Goal: Share content

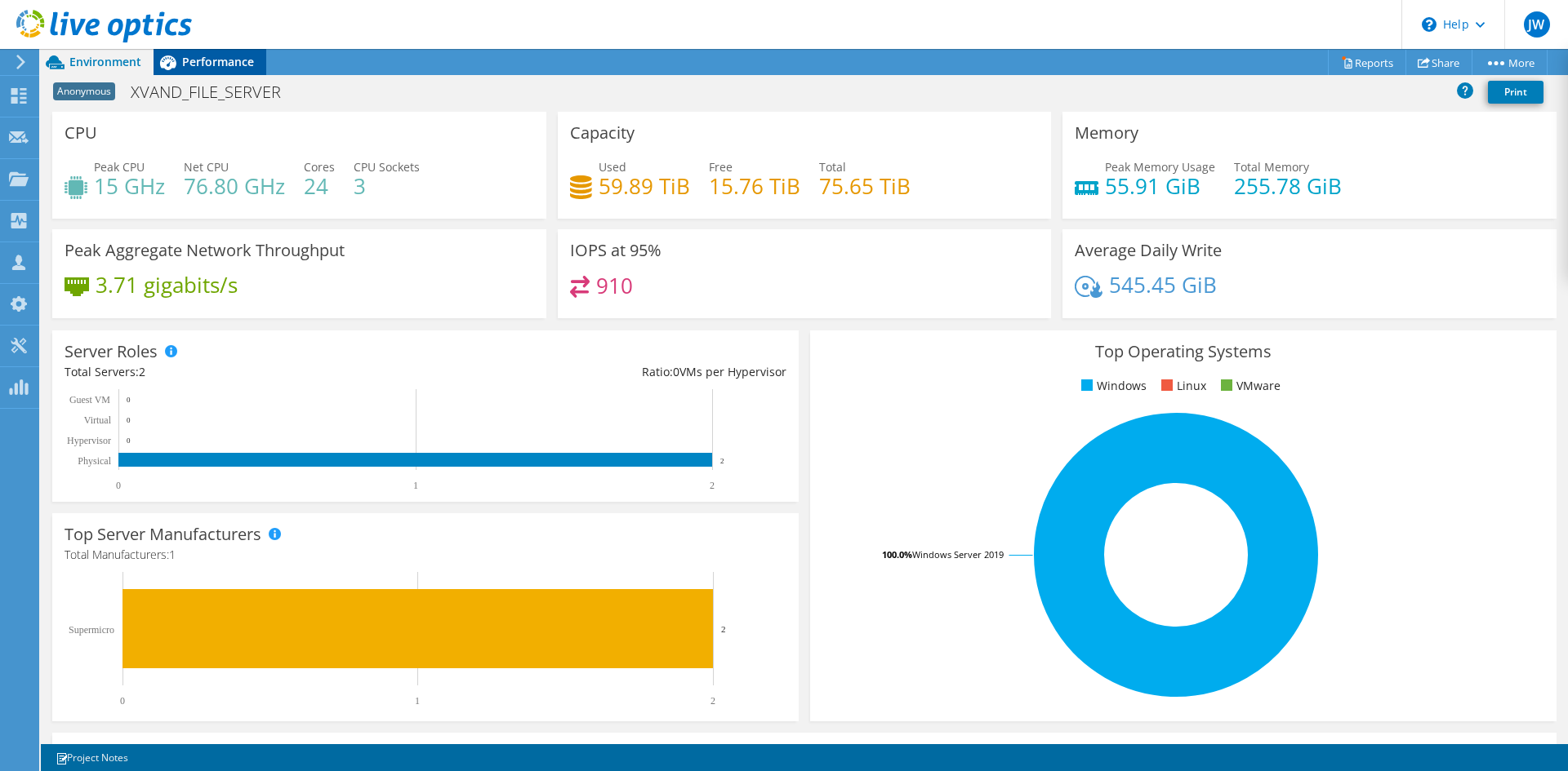
click at [215, 61] on span "Performance" at bounding box center [218, 62] width 72 height 15
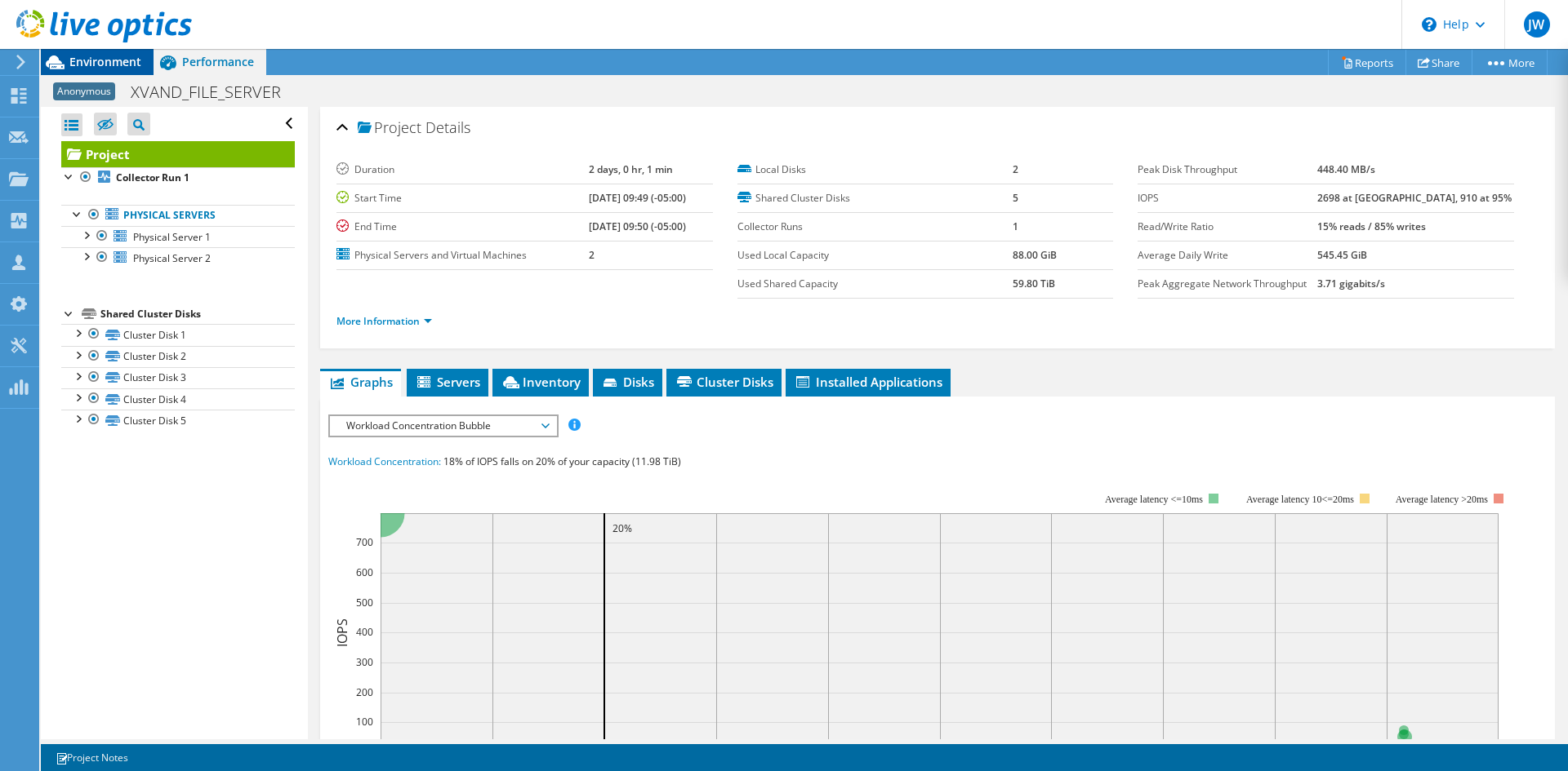
click at [131, 67] on span "Environment" at bounding box center [105, 62] width 72 height 15
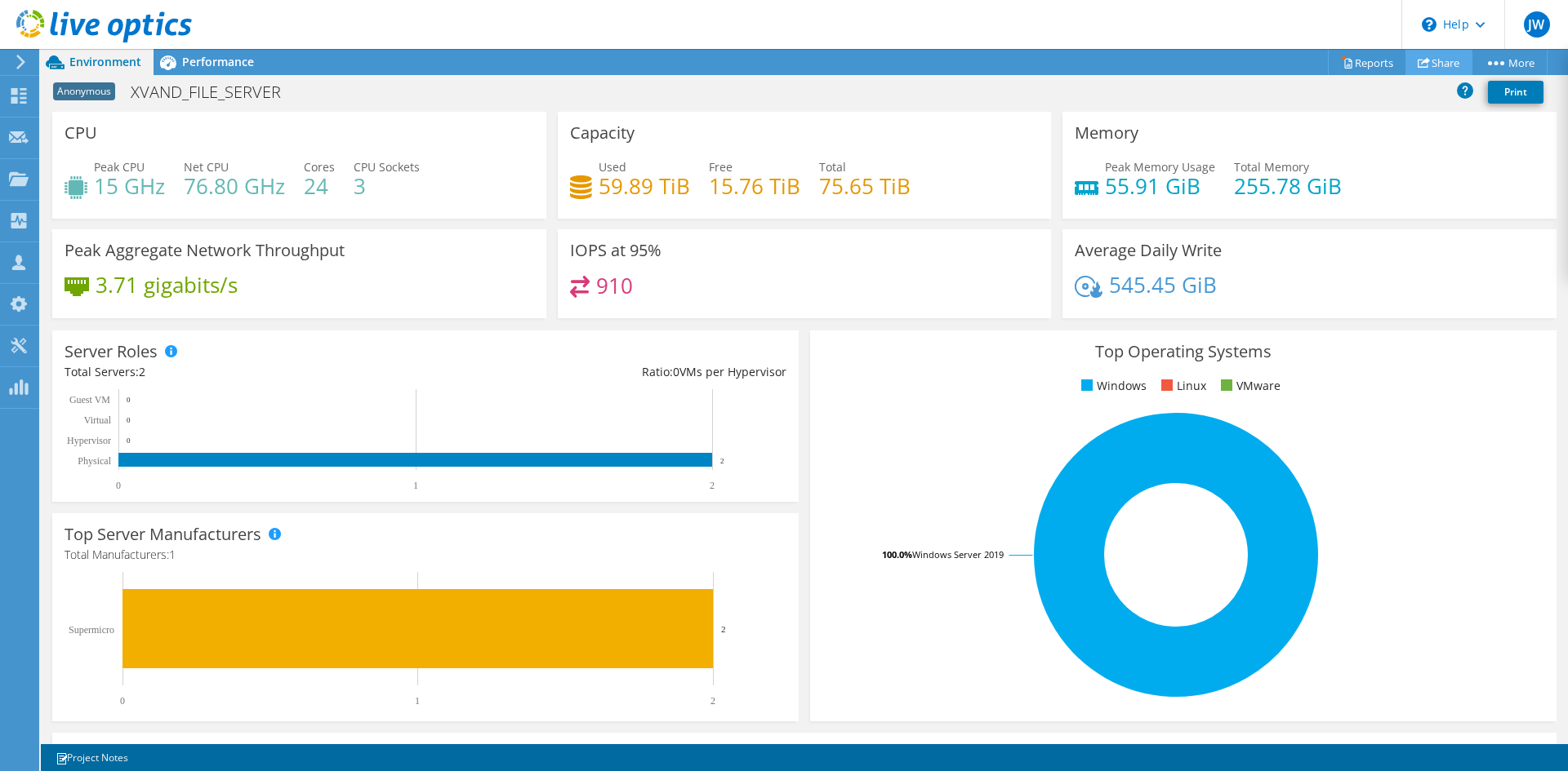
click at [1422, 58] on icon at bounding box center [1423, 62] width 12 height 12
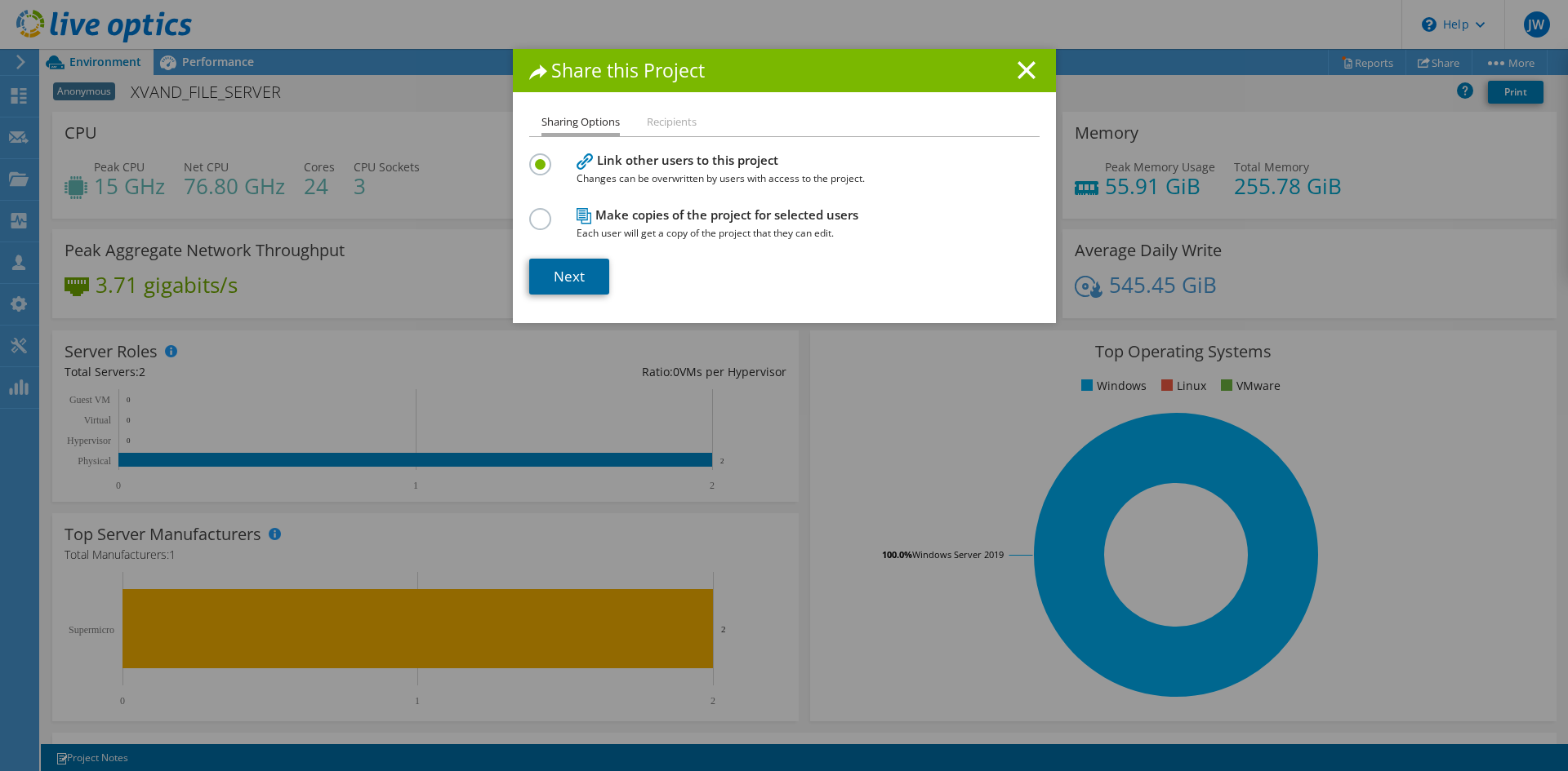
click at [544, 263] on link "Next" at bounding box center [568, 277] width 80 height 36
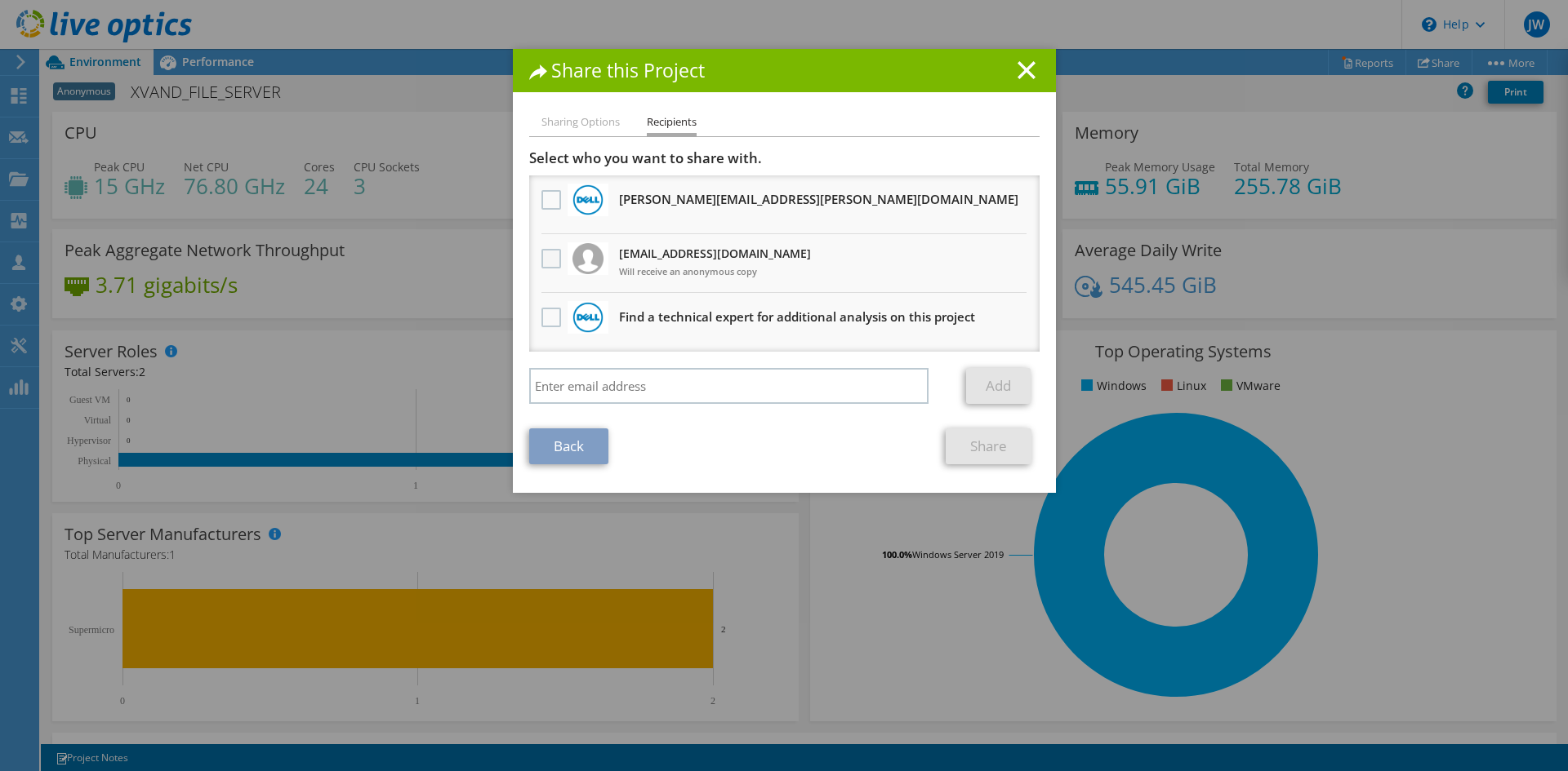
click at [550, 259] on label at bounding box center [552, 259] width 24 height 20
click at [0, 0] on input "checkbox" at bounding box center [0, 0] width 0 height 0
click at [970, 451] on link "Share" at bounding box center [988, 446] width 85 height 36
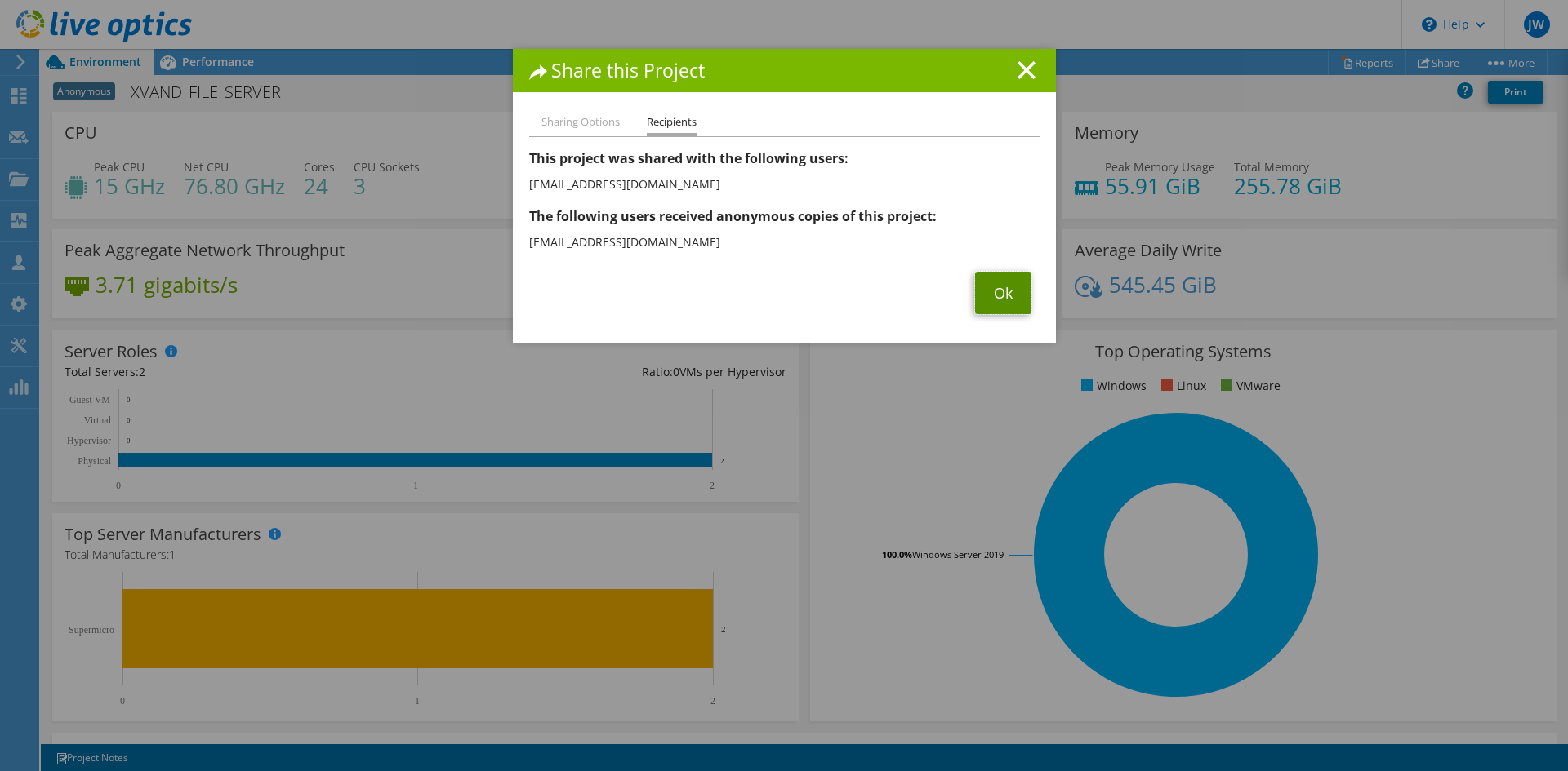
click at [978, 297] on link "Ok" at bounding box center [1002, 293] width 56 height 43
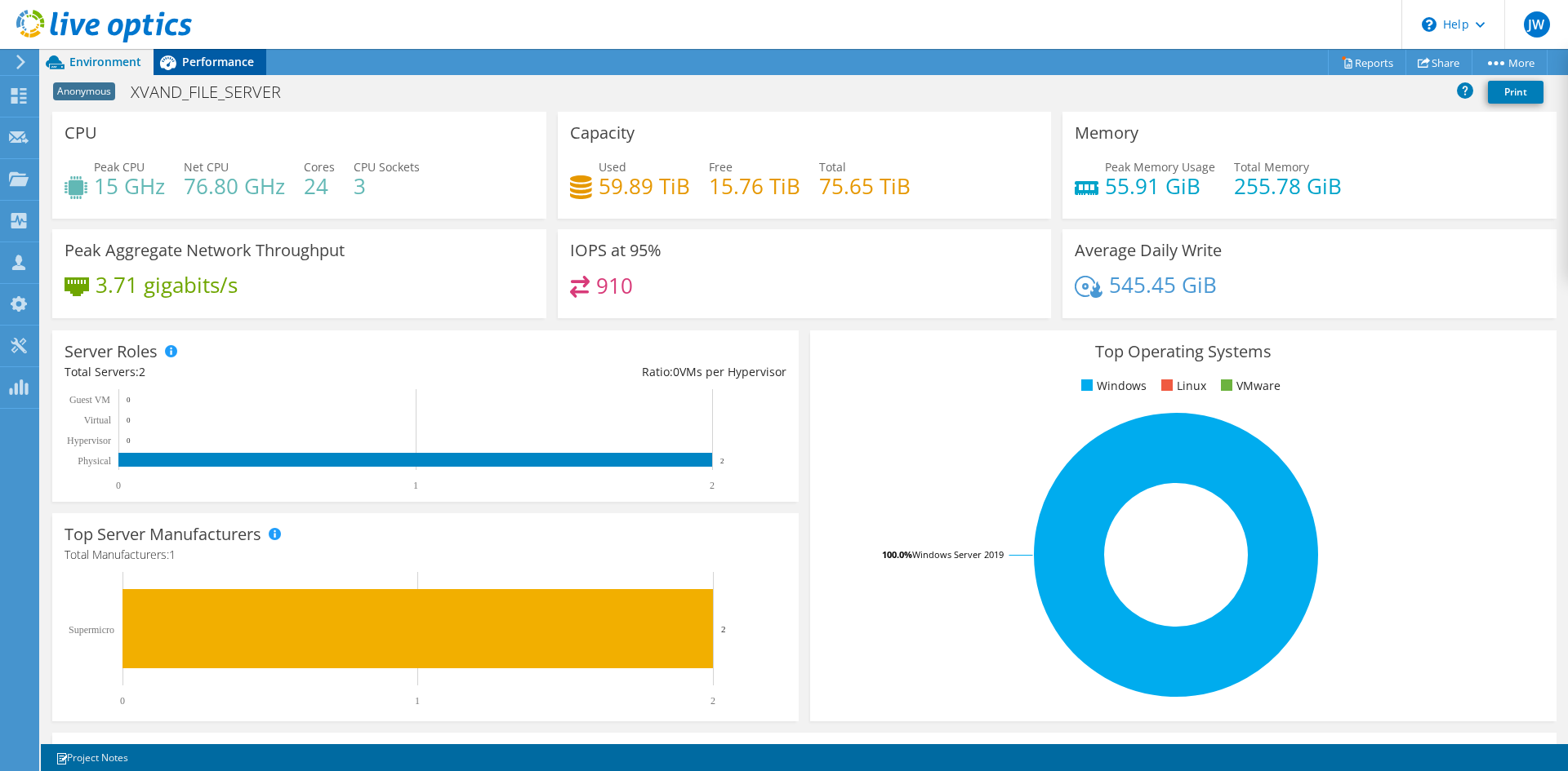
click at [251, 63] on span "Performance" at bounding box center [218, 62] width 72 height 15
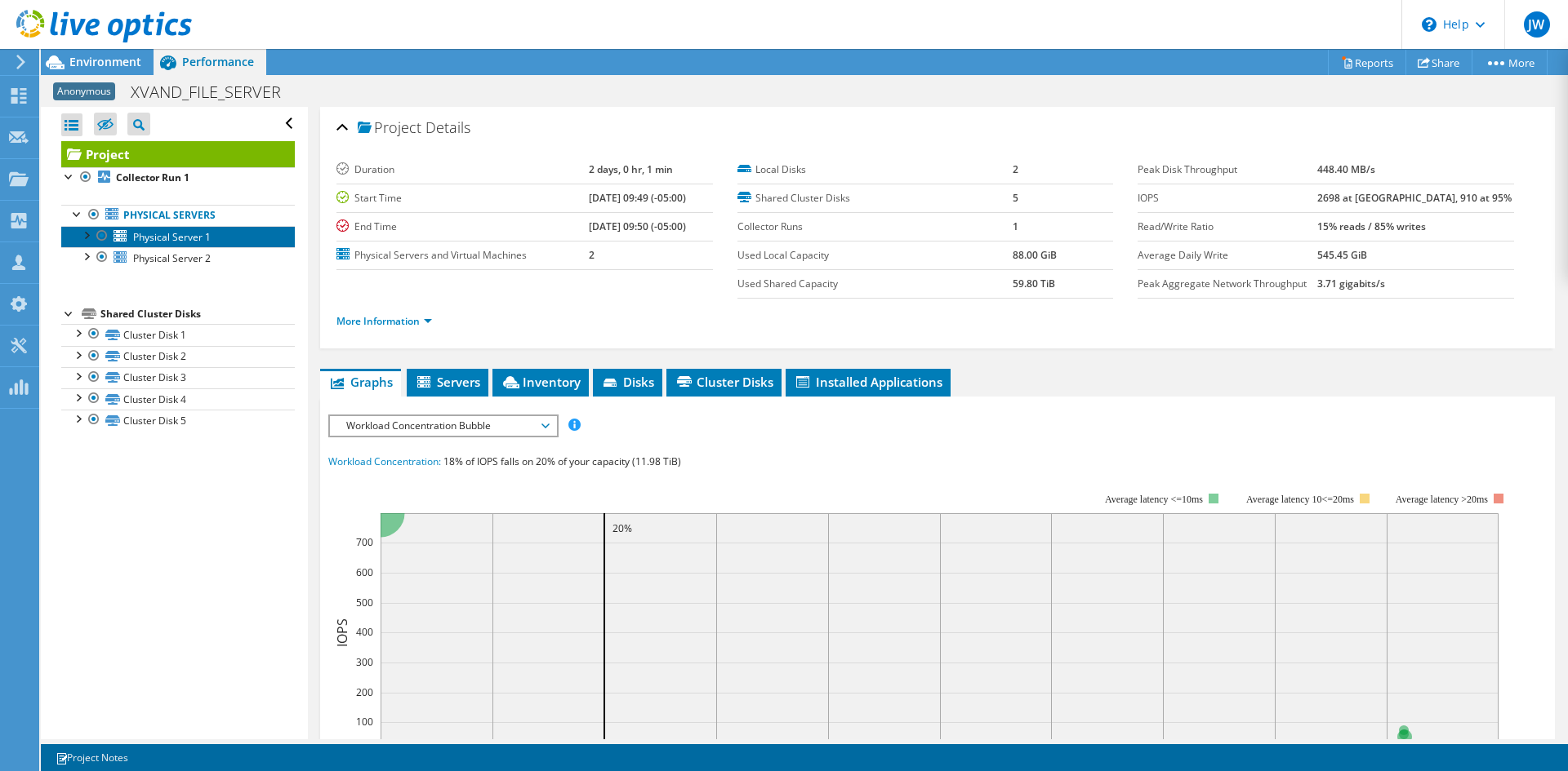
click at [194, 240] on span "Physical Server 1" at bounding box center [171, 237] width 78 height 14
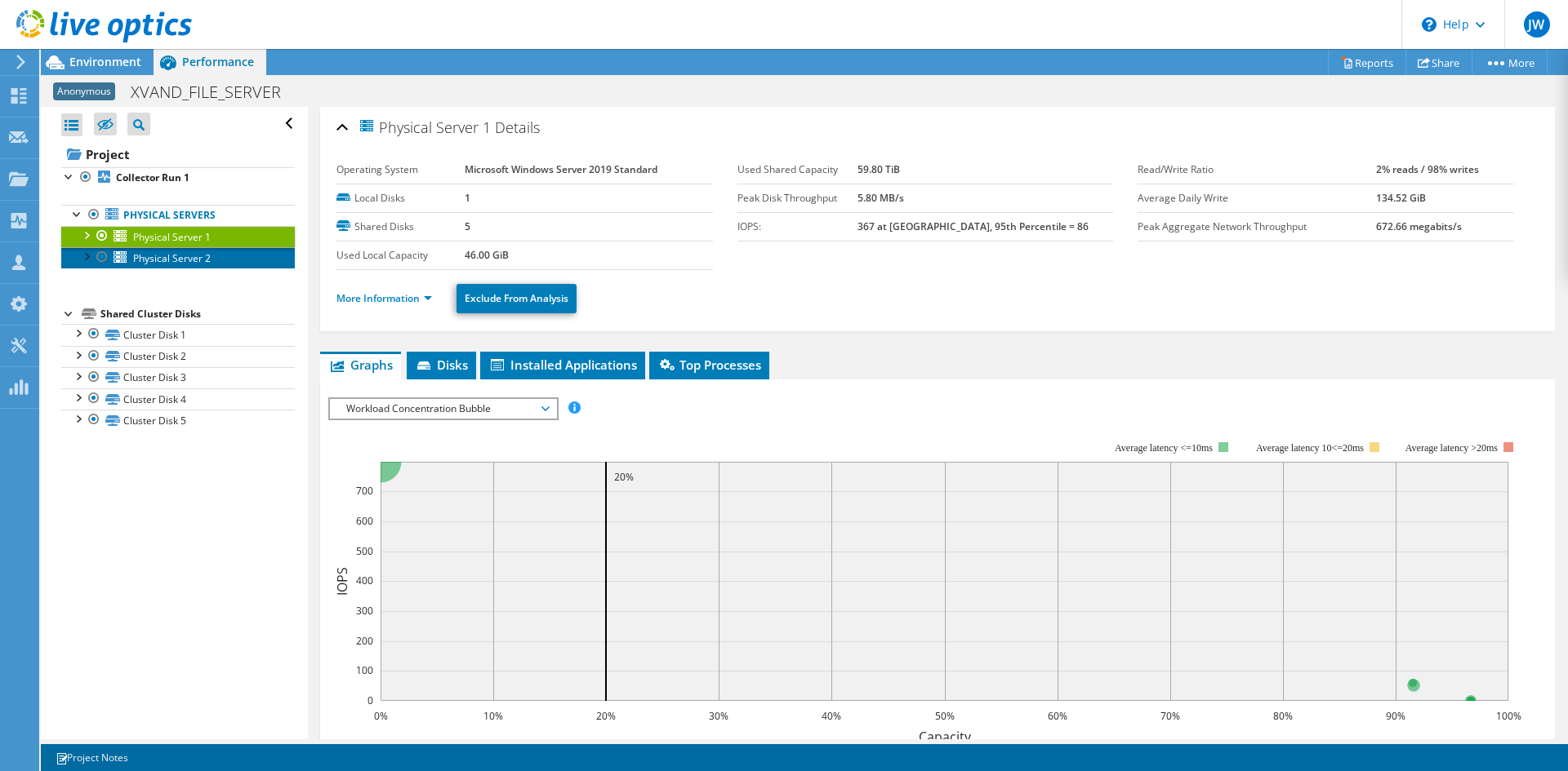
click at [200, 258] on span "Physical Server 2" at bounding box center [171, 258] width 78 height 14
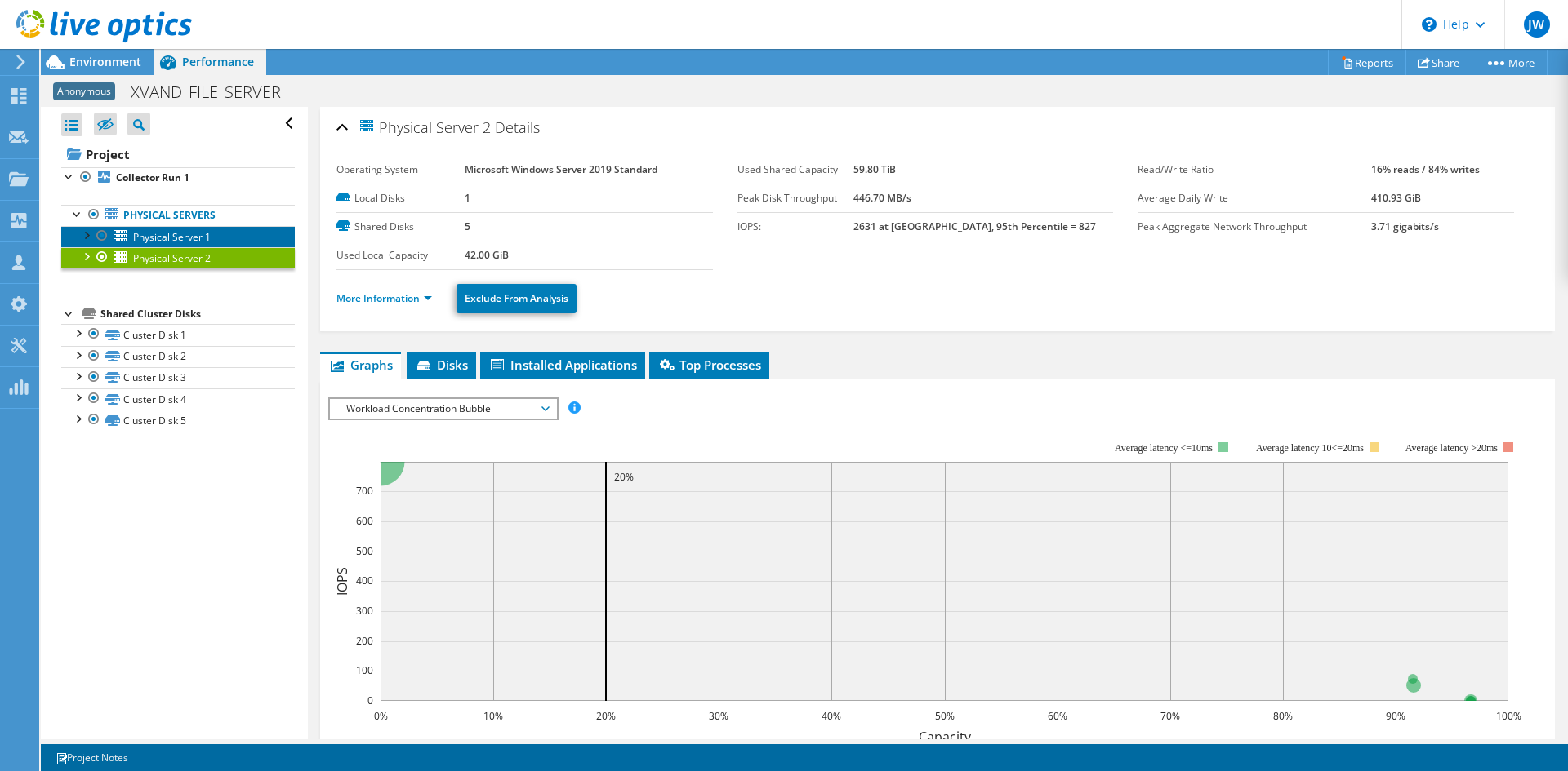
click at [232, 232] on link "Physical Server 1" at bounding box center [178, 237] width 233 height 21
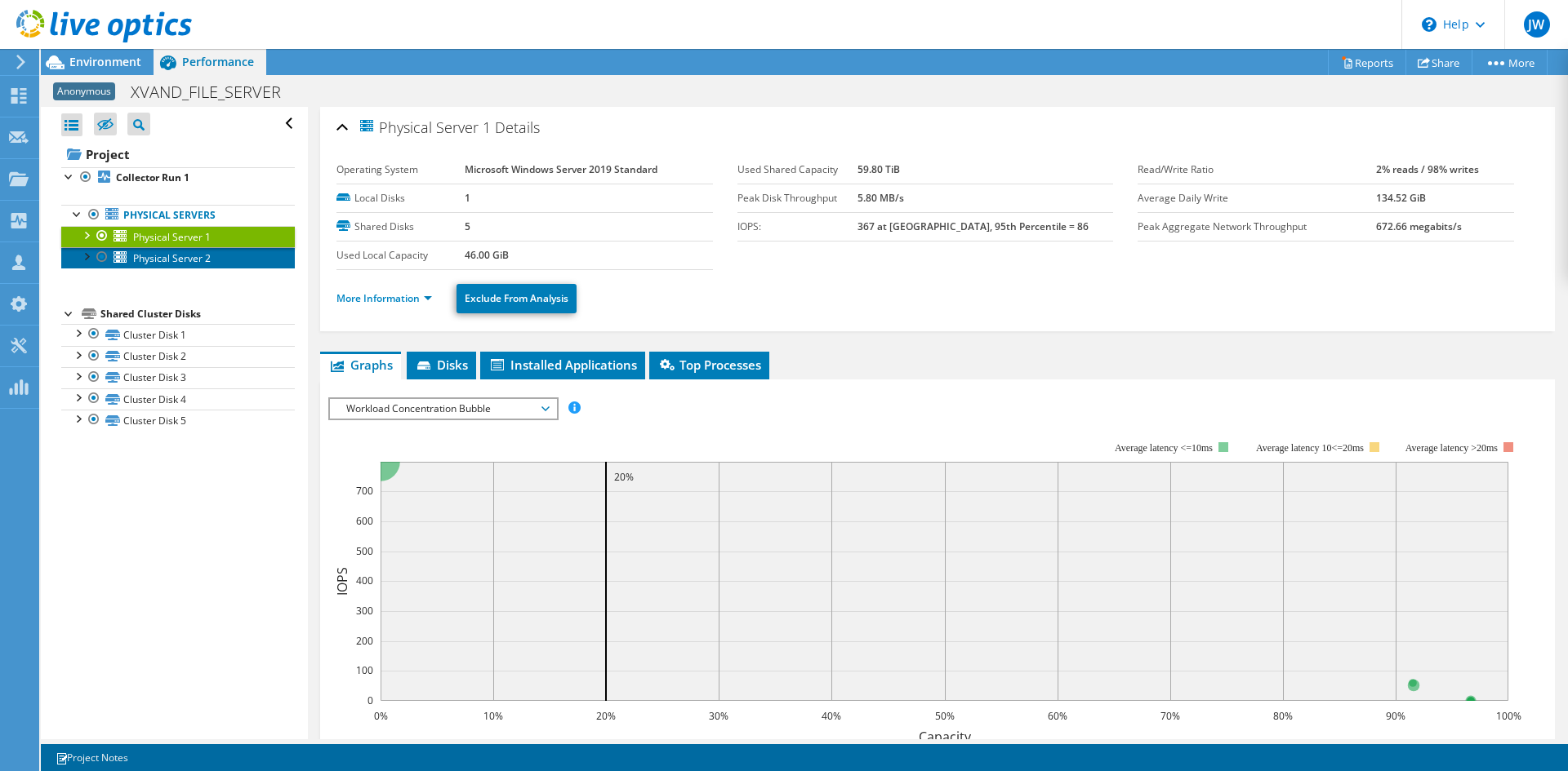
click at [228, 253] on link "Physical Server 2" at bounding box center [178, 258] width 233 height 21
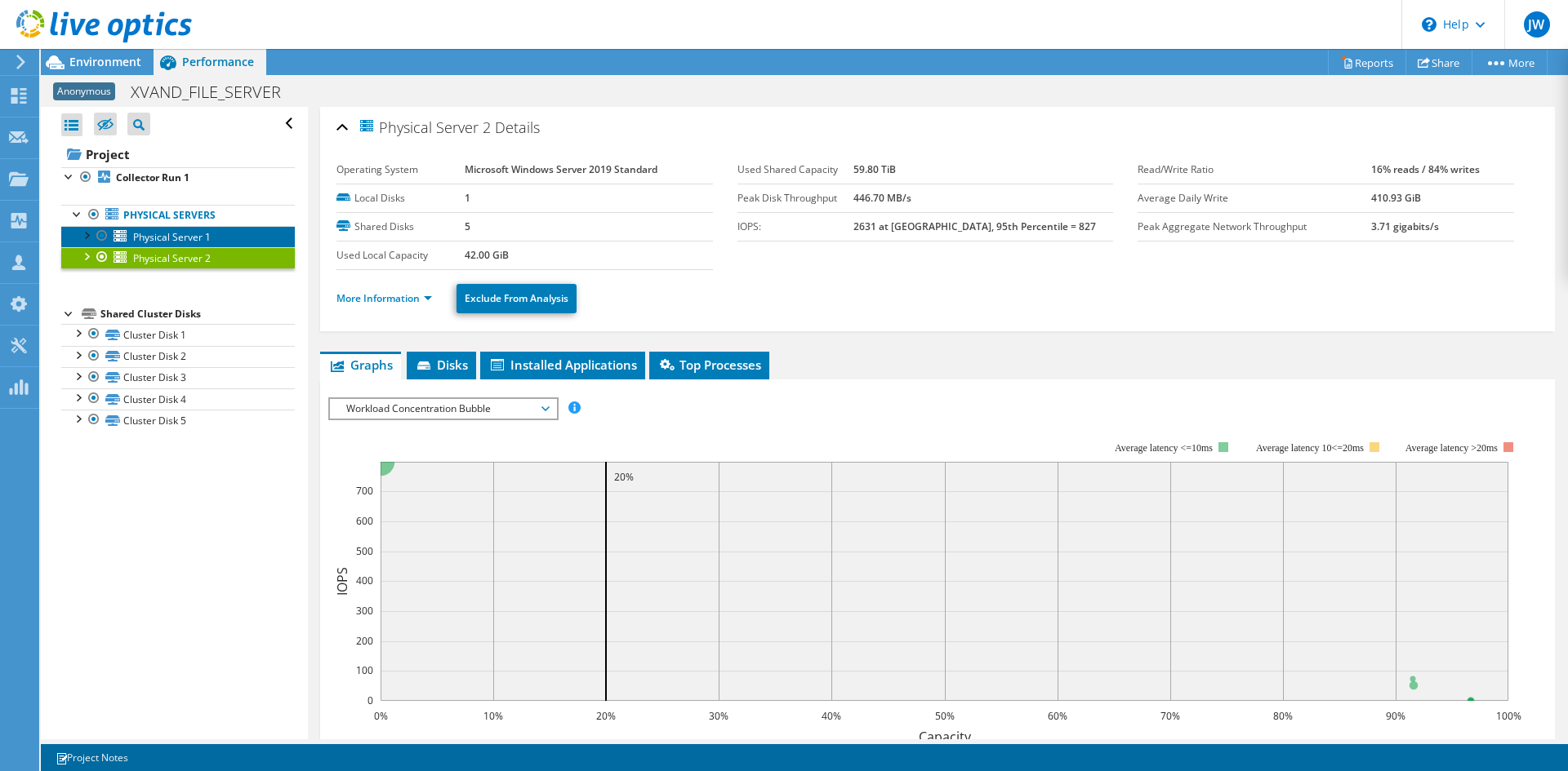
click at [230, 240] on link "Physical Server 1" at bounding box center [178, 237] width 233 height 21
click at [229, 257] on link "Physical Server 2" at bounding box center [178, 258] width 233 height 21
click at [227, 240] on link "Physical Server 1" at bounding box center [178, 237] width 233 height 21
click at [227, 261] on link "Physical Server 2" at bounding box center [178, 258] width 233 height 21
click at [227, 239] on link "Physical Server 1" at bounding box center [178, 237] width 233 height 21
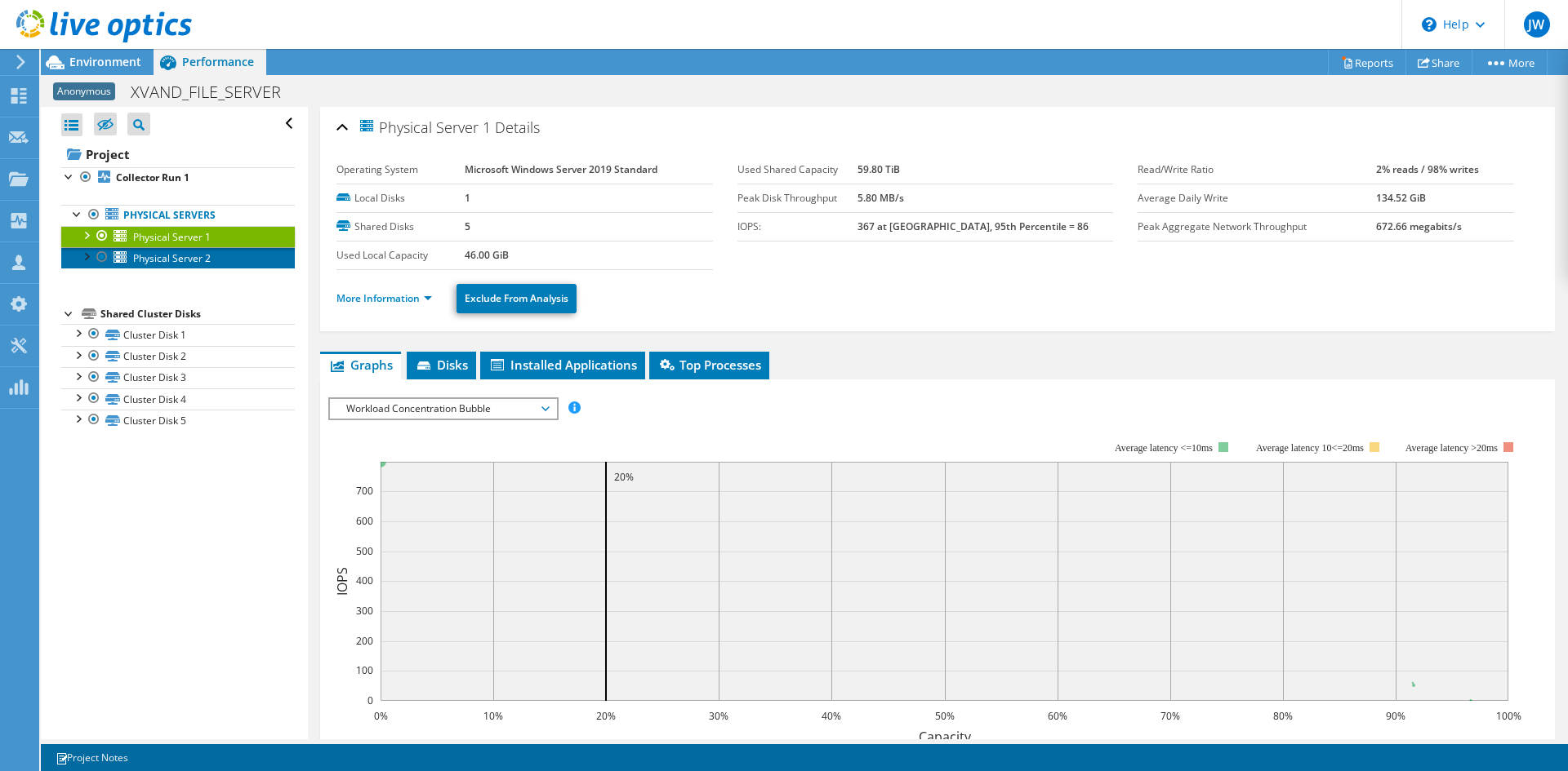
click at [222, 254] on link "Physical Server 2" at bounding box center [178, 258] width 233 height 21
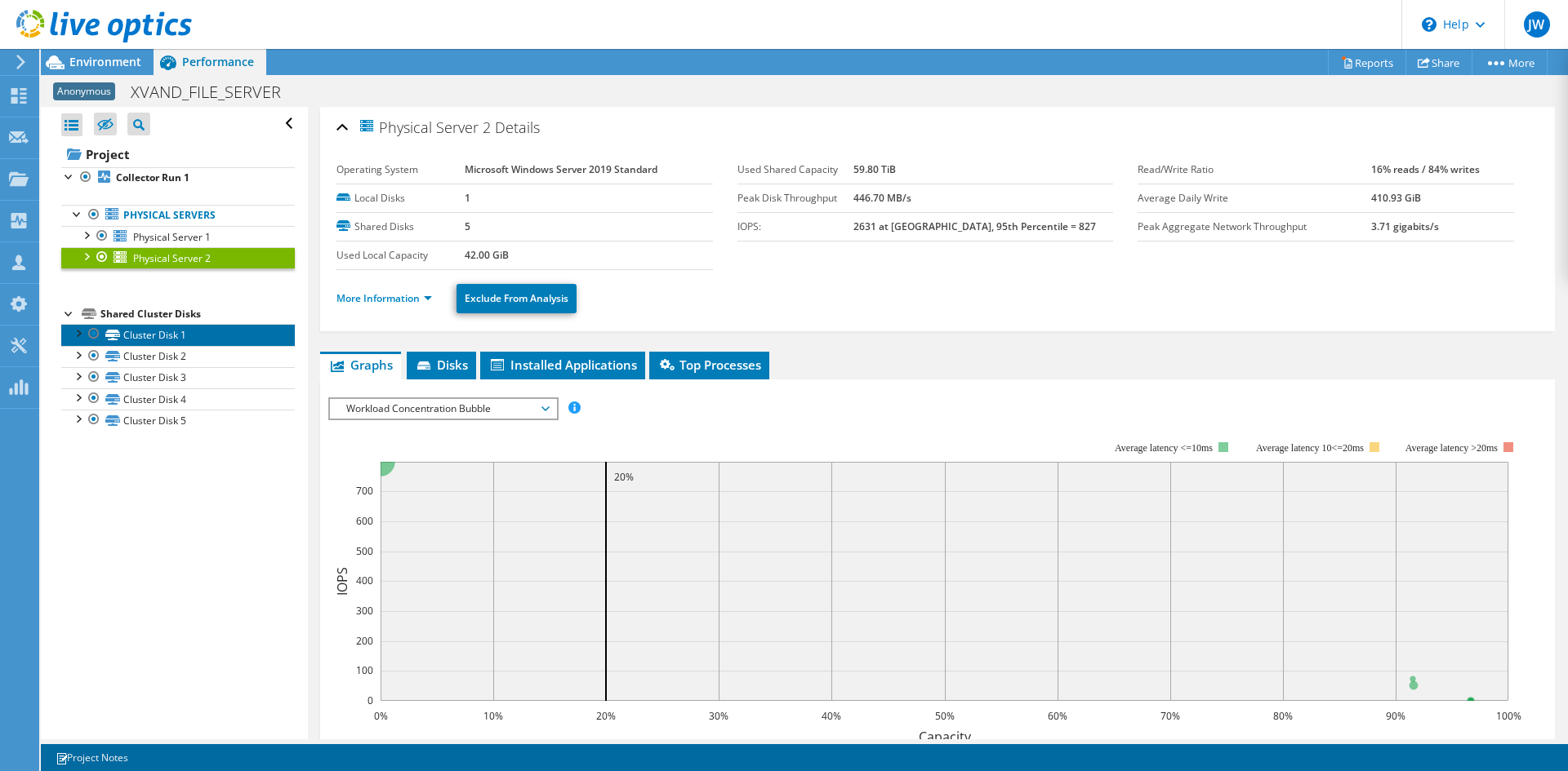
click at [188, 339] on link "Cluster Disk 1" at bounding box center [178, 334] width 233 height 21
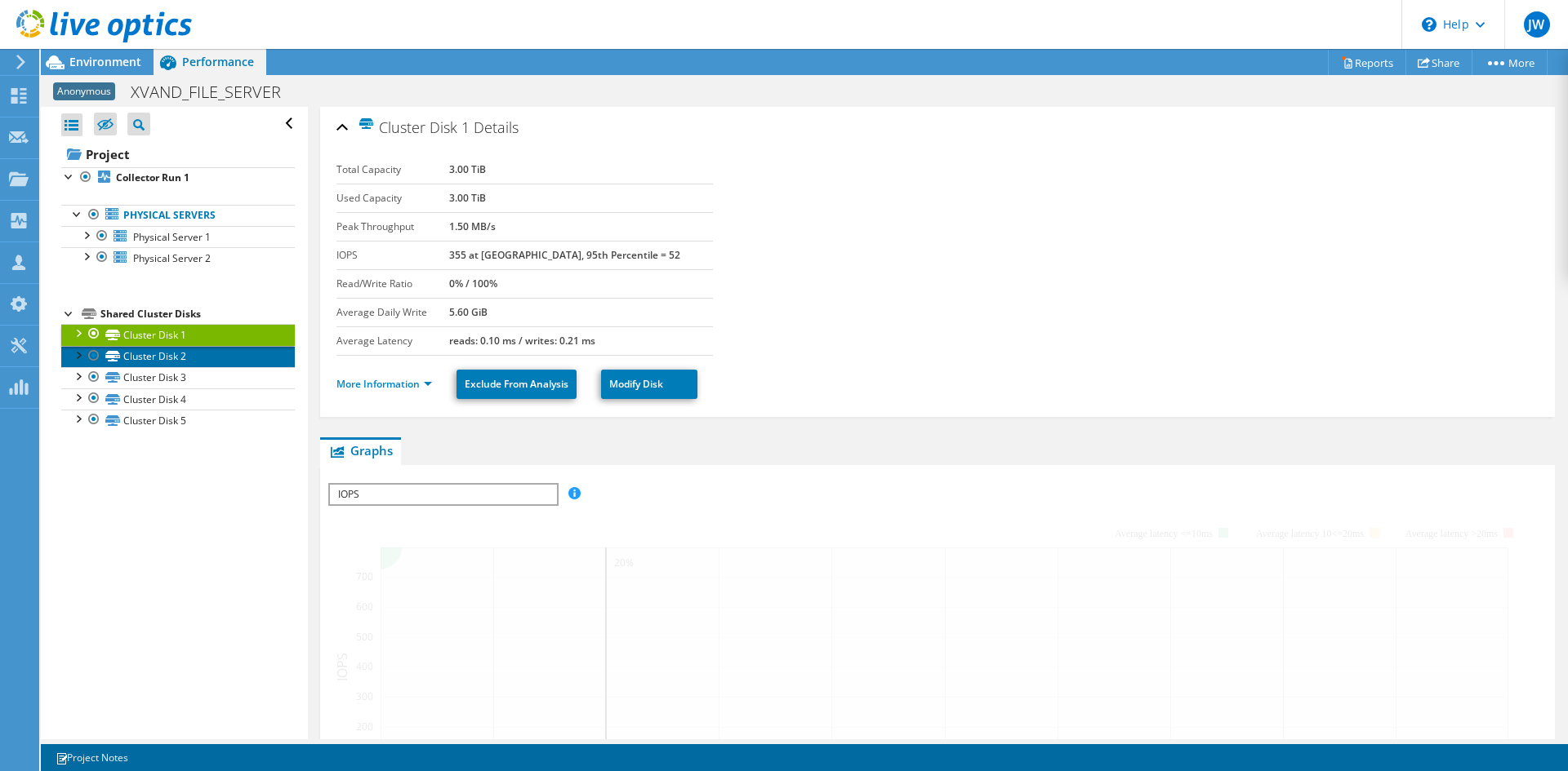
click at [186, 357] on link "Cluster Disk 2" at bounding box center [178, 356] width 233 height 21
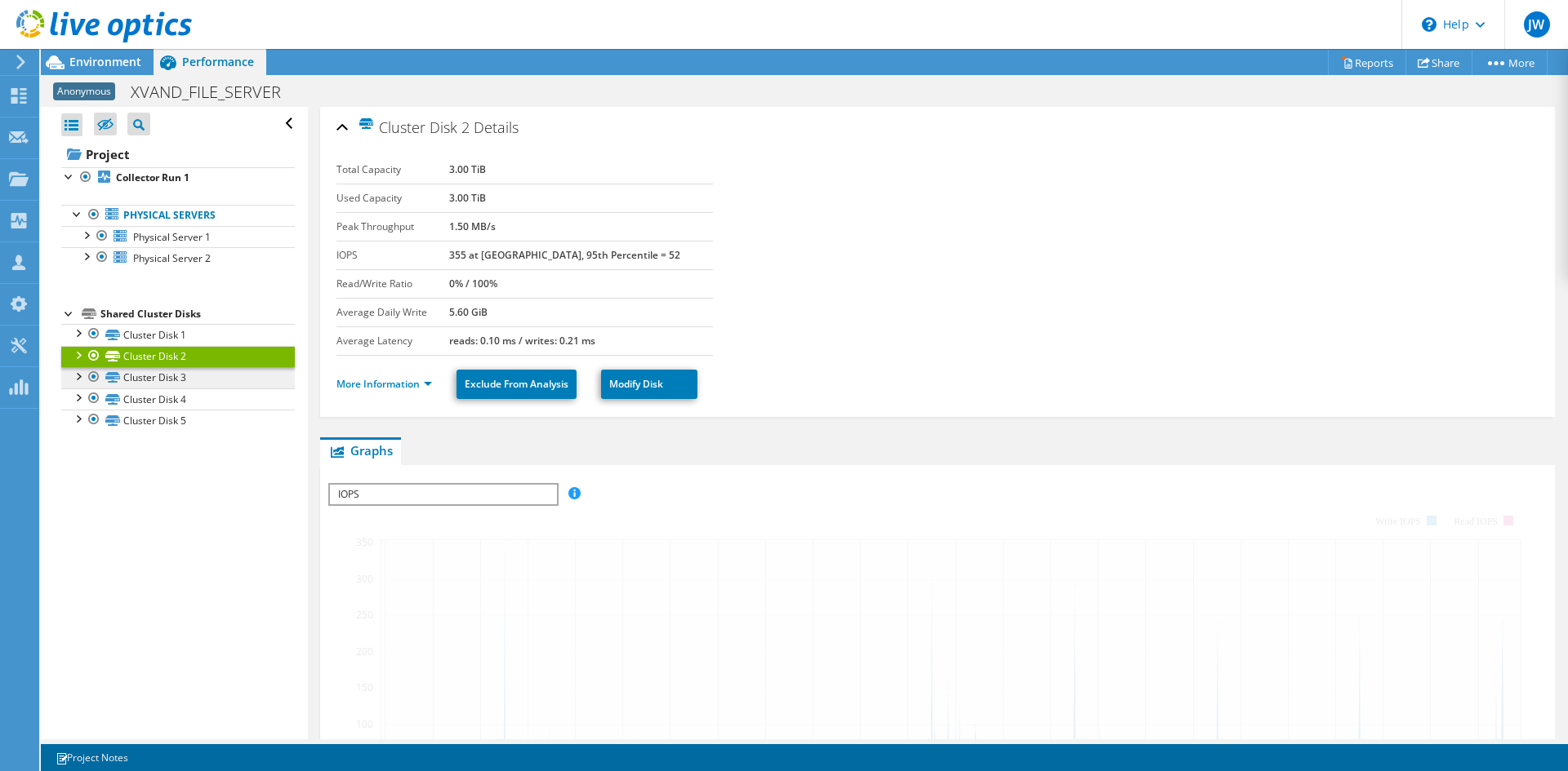
click at [184, 381] on link "Cluster Disk 3" at bounding box center [178, 378] width 233 height 21
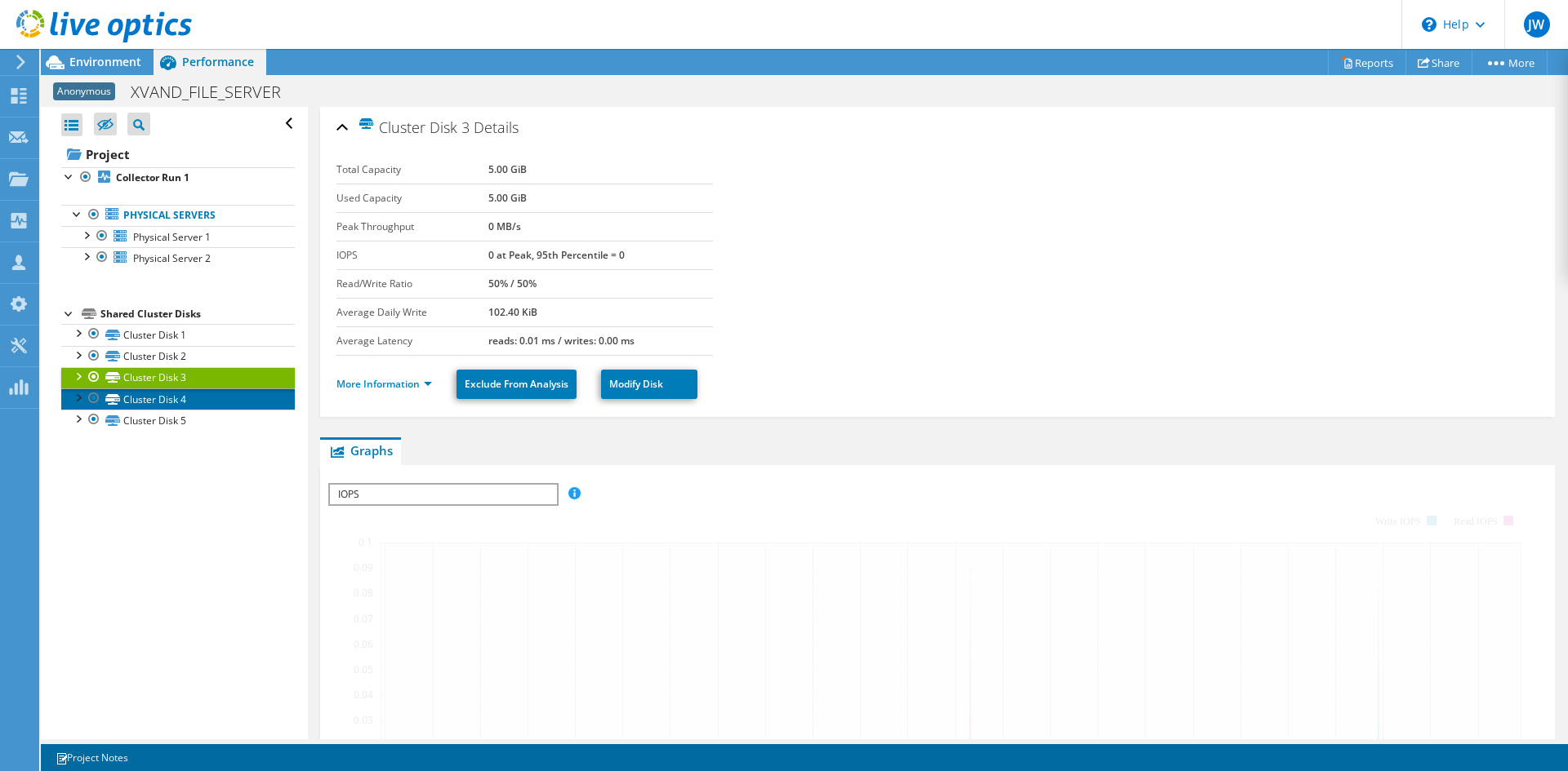
click at [184, 399] on link "Cluster Disk 4" at bounding box center [178, 399] width 233 height 21
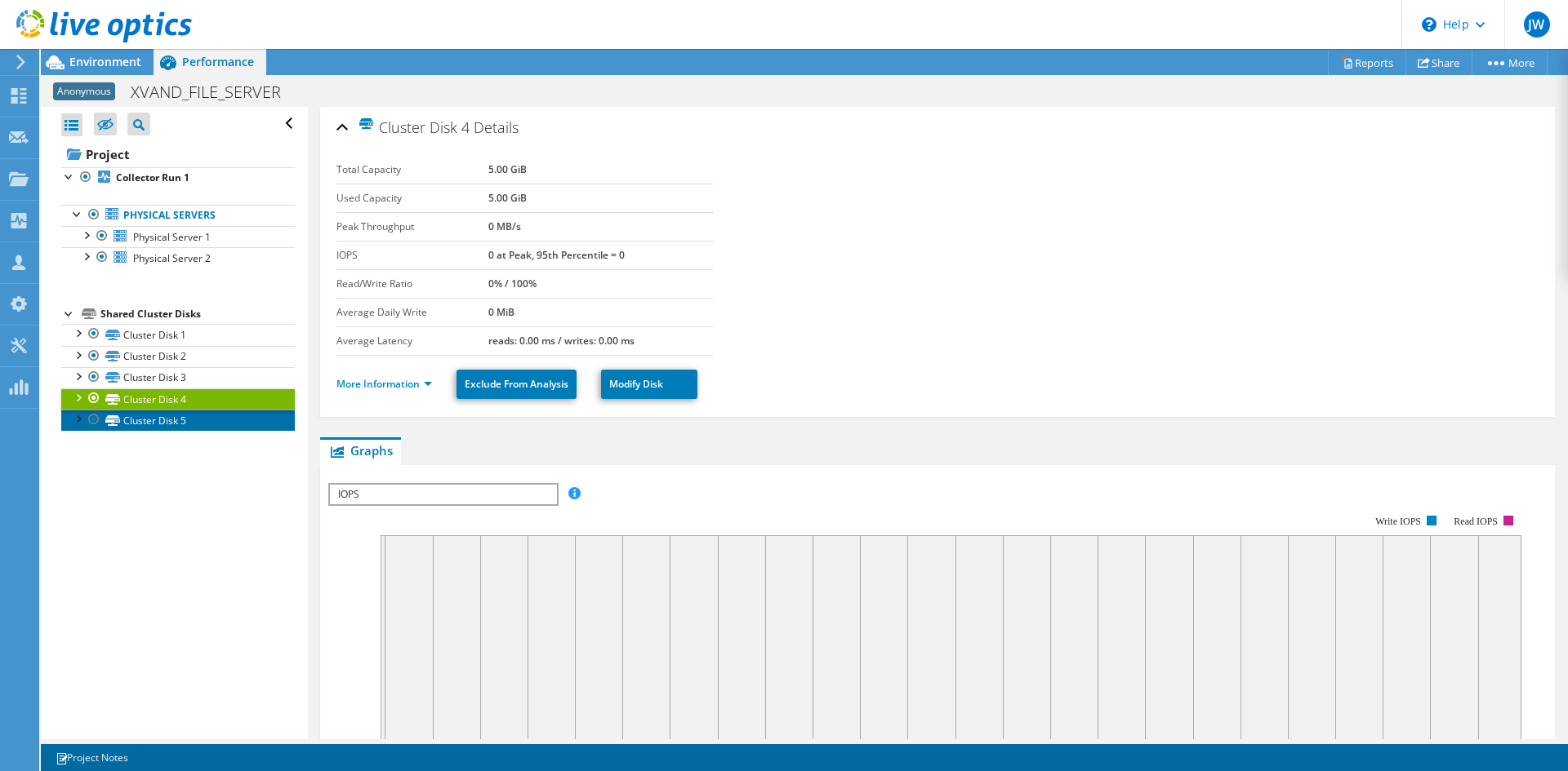
click at [186, 411] on link "Cluster Disk 5" at bounding box center [178, 421] width 233 height 21
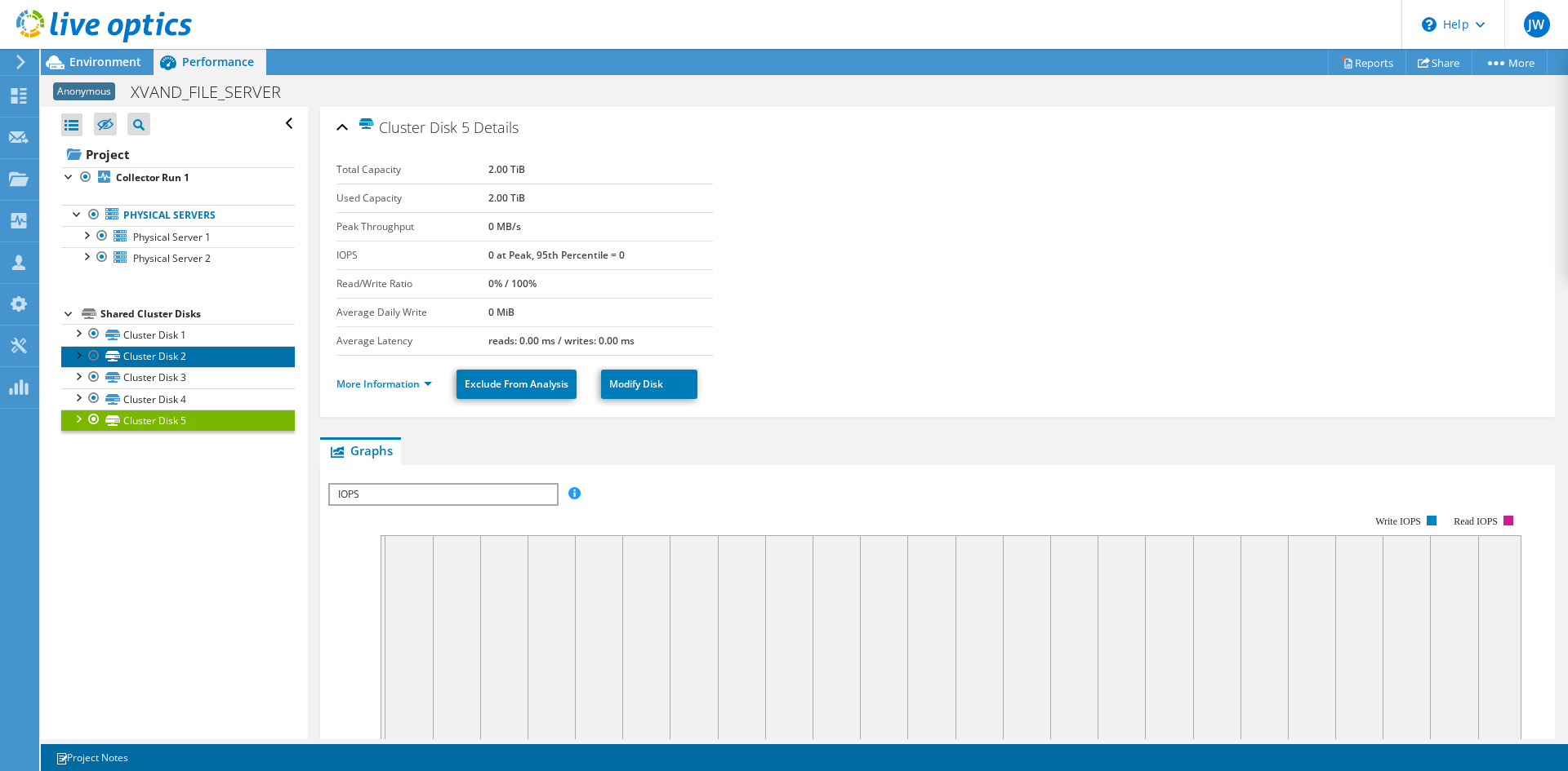
click at [182, 362] on link "Cluster Disk 2" at bounding box center [178, 356] width 233 height 21
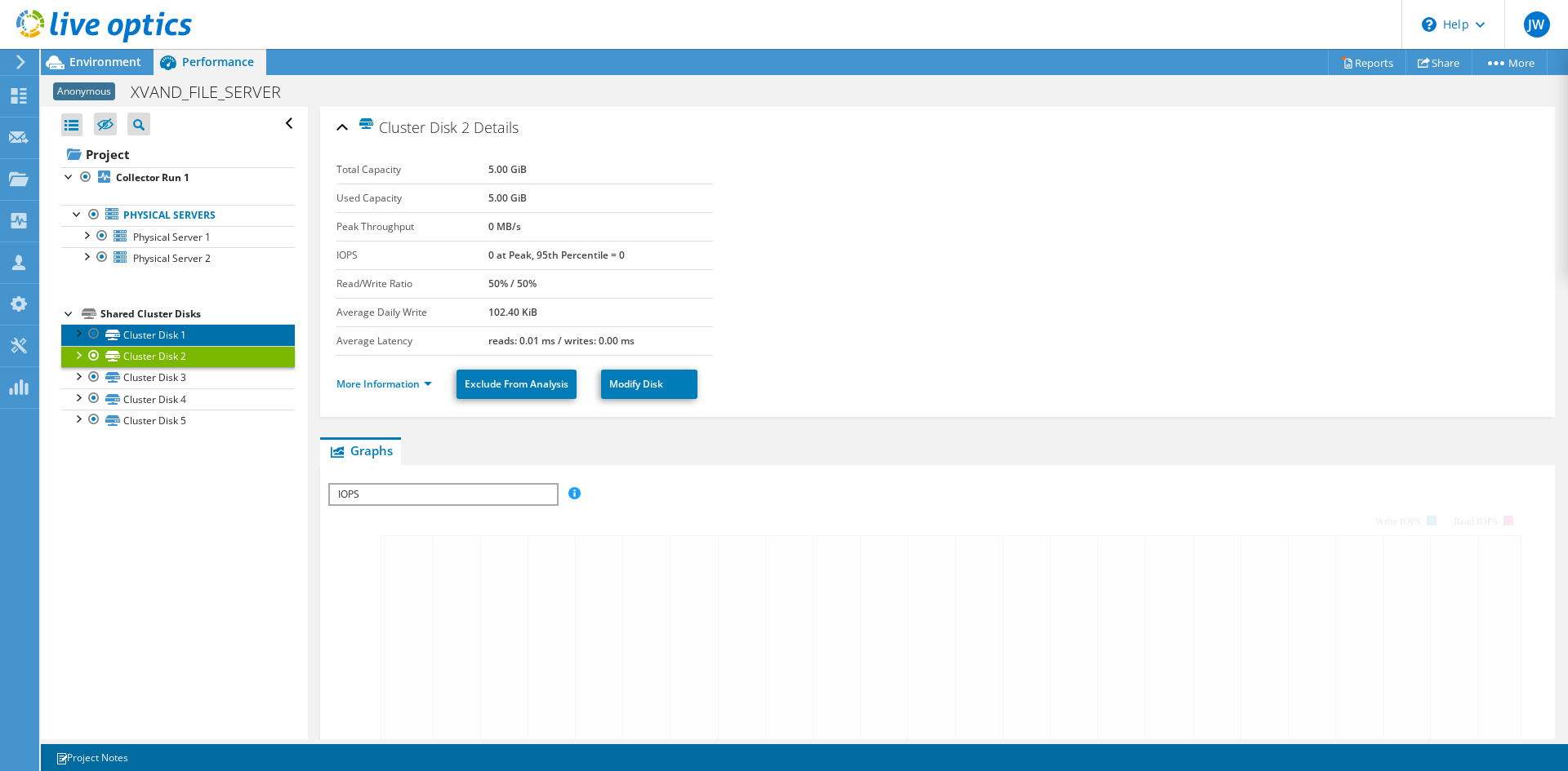
click at [184, 332] on link "Cluster Disk 1" at bounding box center [178, 334] width 233 height 21
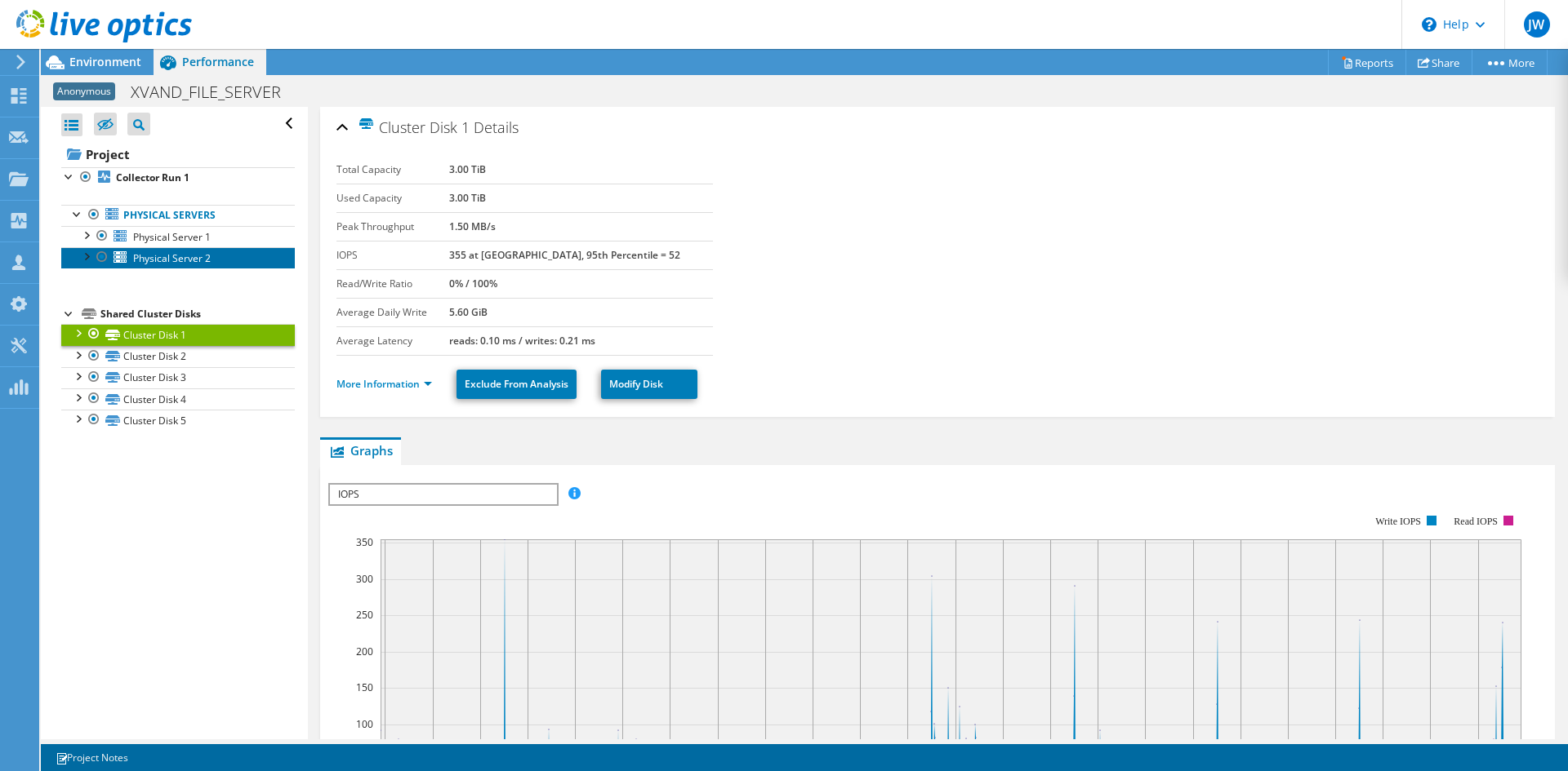
click at [156, 247] on link "Physical Server 2" at bounding box center [178, 258] width 233 height 21
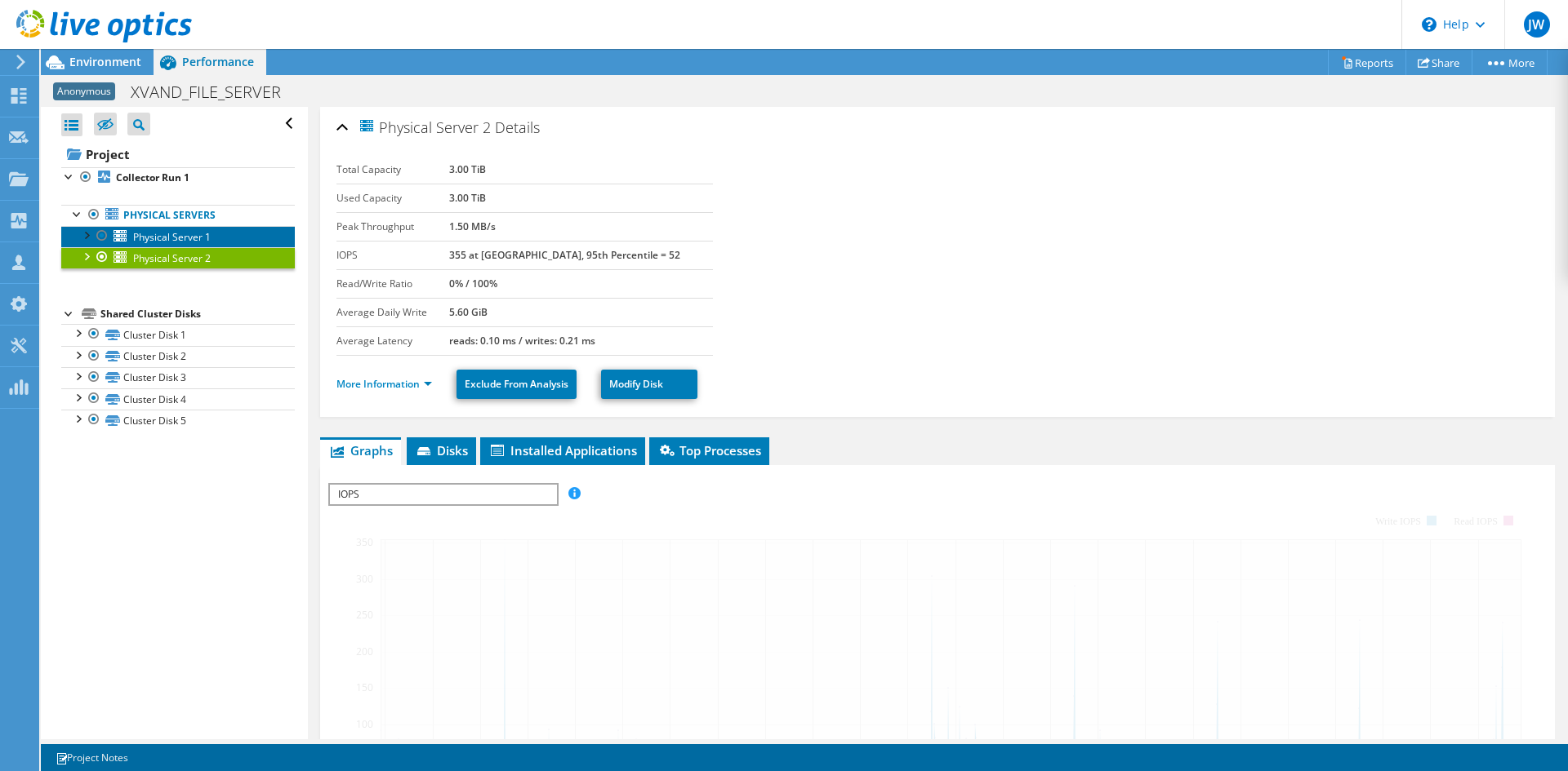
click at [160, 238] on span "Physical Server 1" at bounding box center [171, 237] width 78 height 14
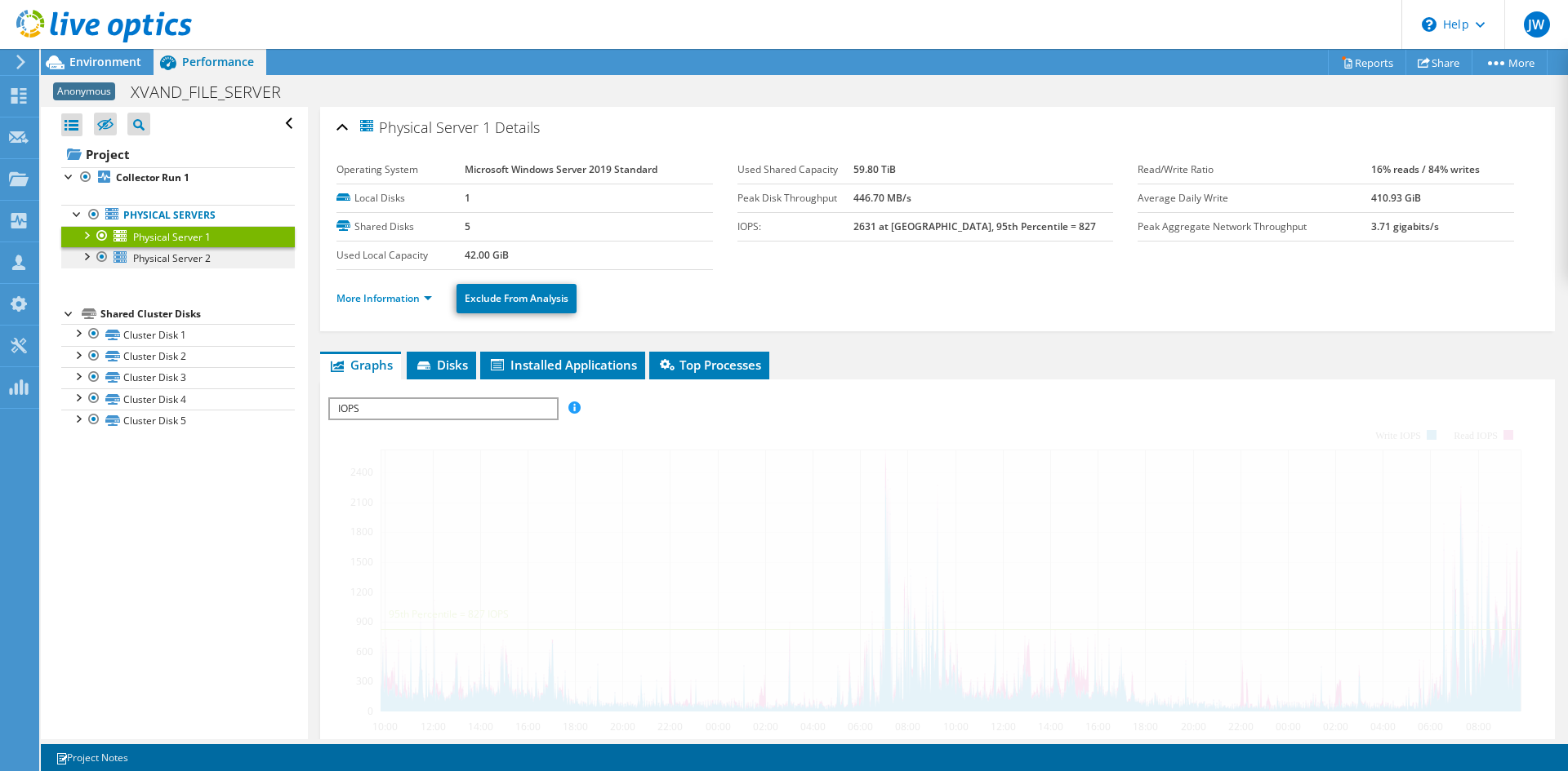
click at [163, 256] on span "Physical Server 2" at bounding box center [171, 258] width 78 height 14
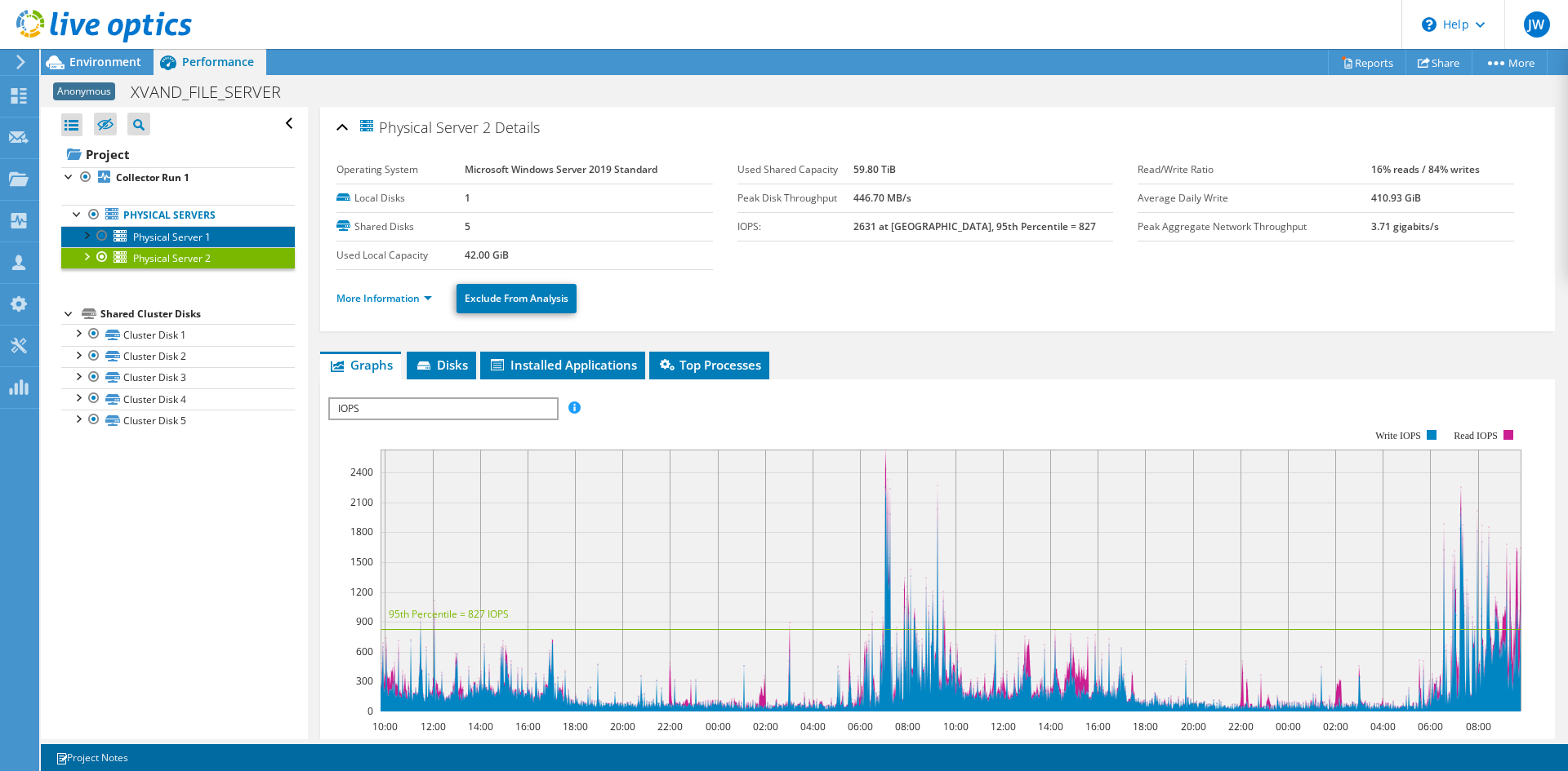
click at [166, 239] on span "Physical Server 1" at bounding box center [171, 237] width 78 height 14
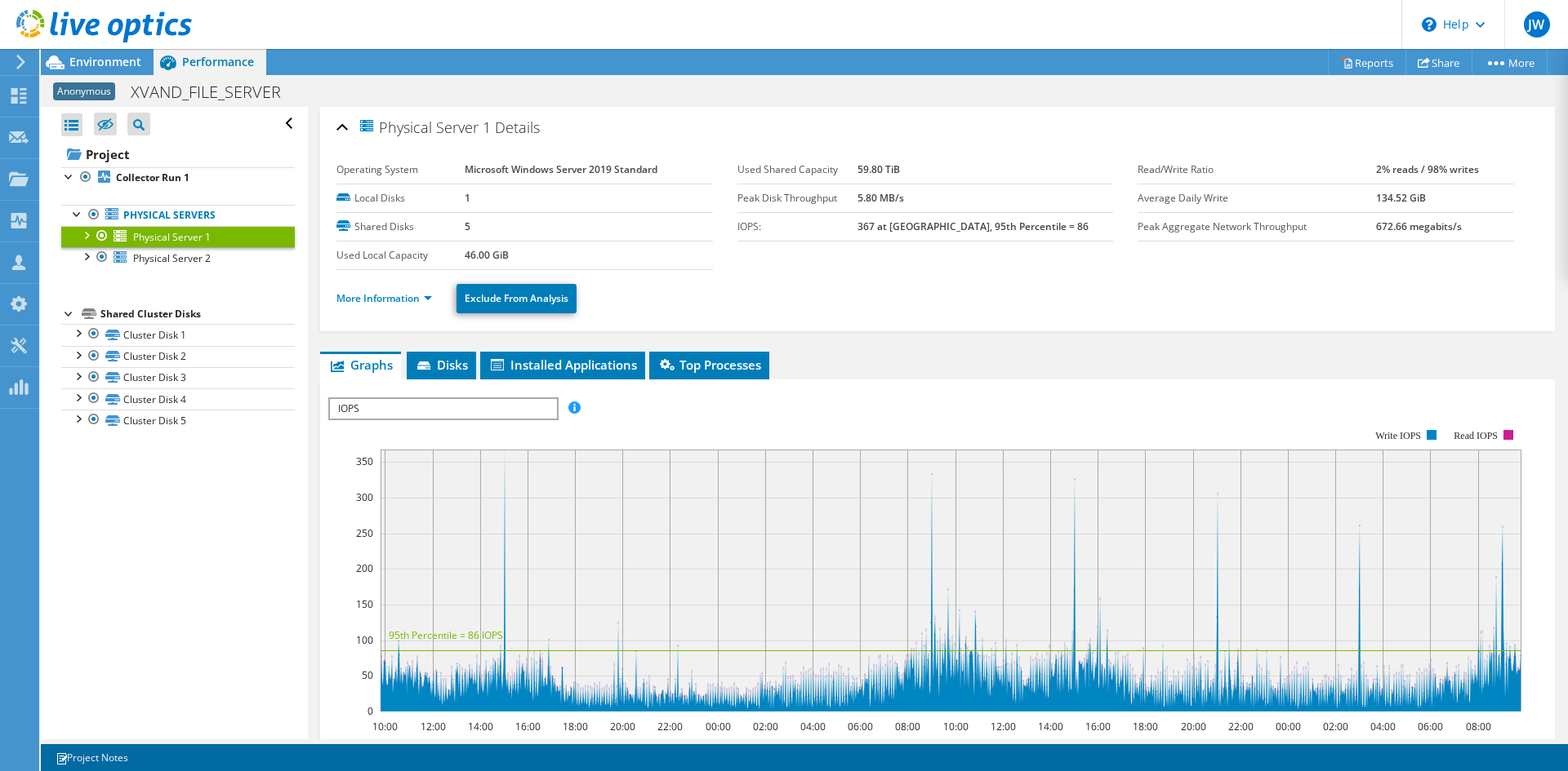
click at [177, 269] on ul "Physical Servers Physical Server 1 Disk 1 Disk 2" at bounding box center [178, 237] width 233 height 98
click at [183, 247] on link "Physical Server 1" at bounding box center [178, 237] width 233 height 21
click at [188, 263] on span "Physical Server 2" at bounding box center [171, 258] width 78 height 14
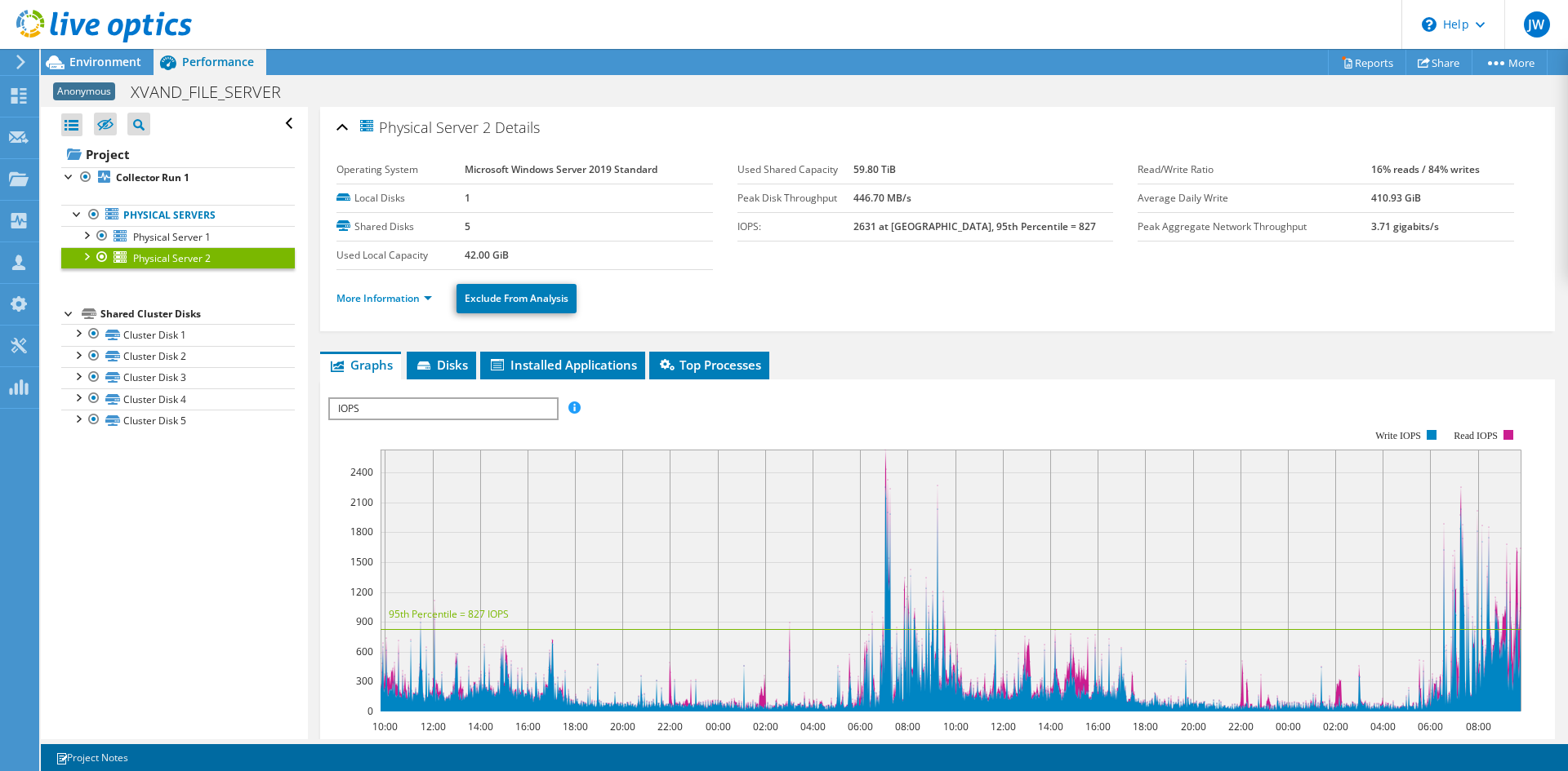
click at [197, 248] on link "Physical Server 2" at bounding box center [178, 258] width 233 height 21
click at [204, 242] on span "Physical Server 1" at bounding box center [171, 237] width 78 height 14
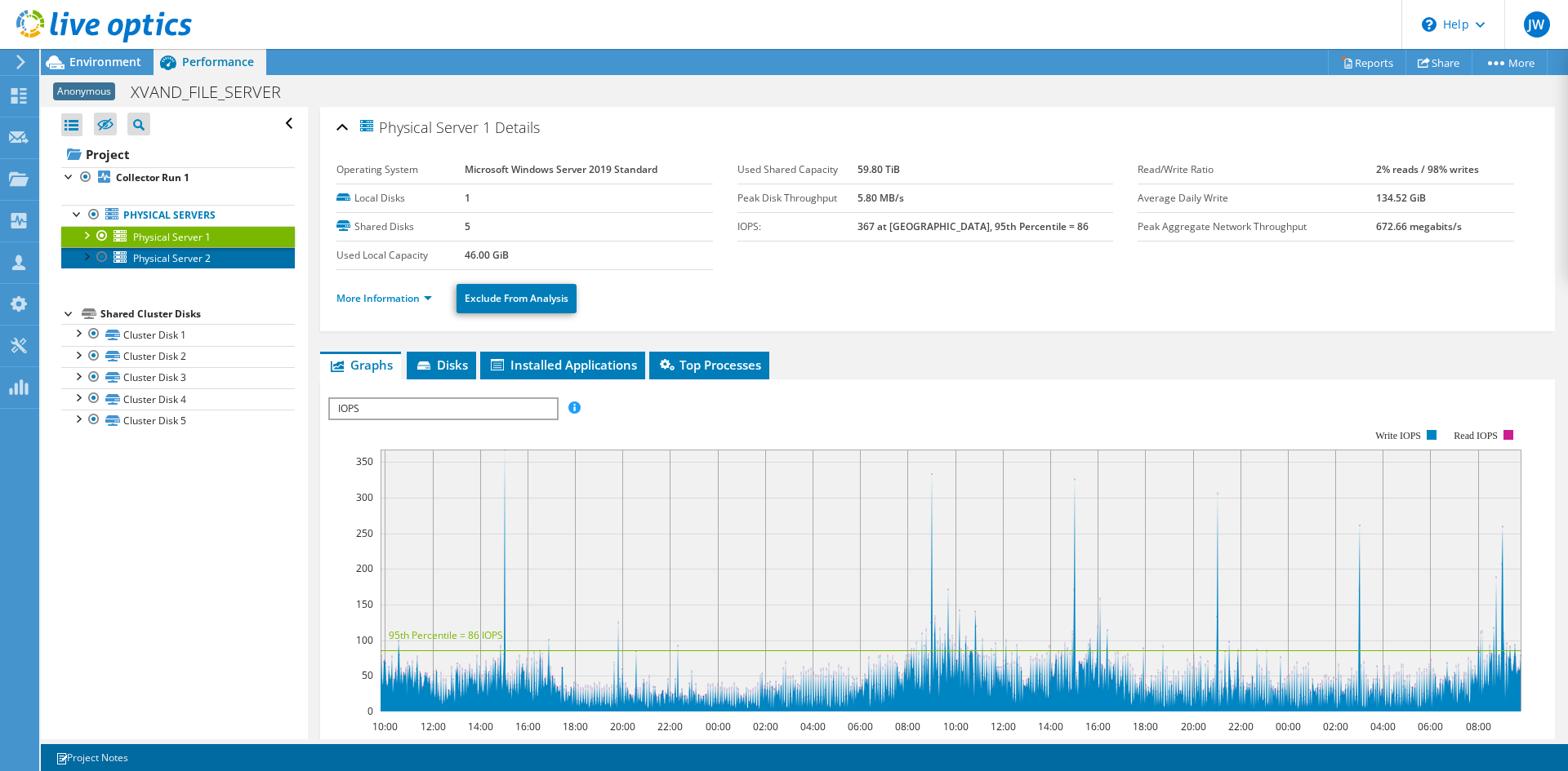
click at [208, 259] on span "Physical Server 2" at bounding box center [171, 258] width 78 height 14
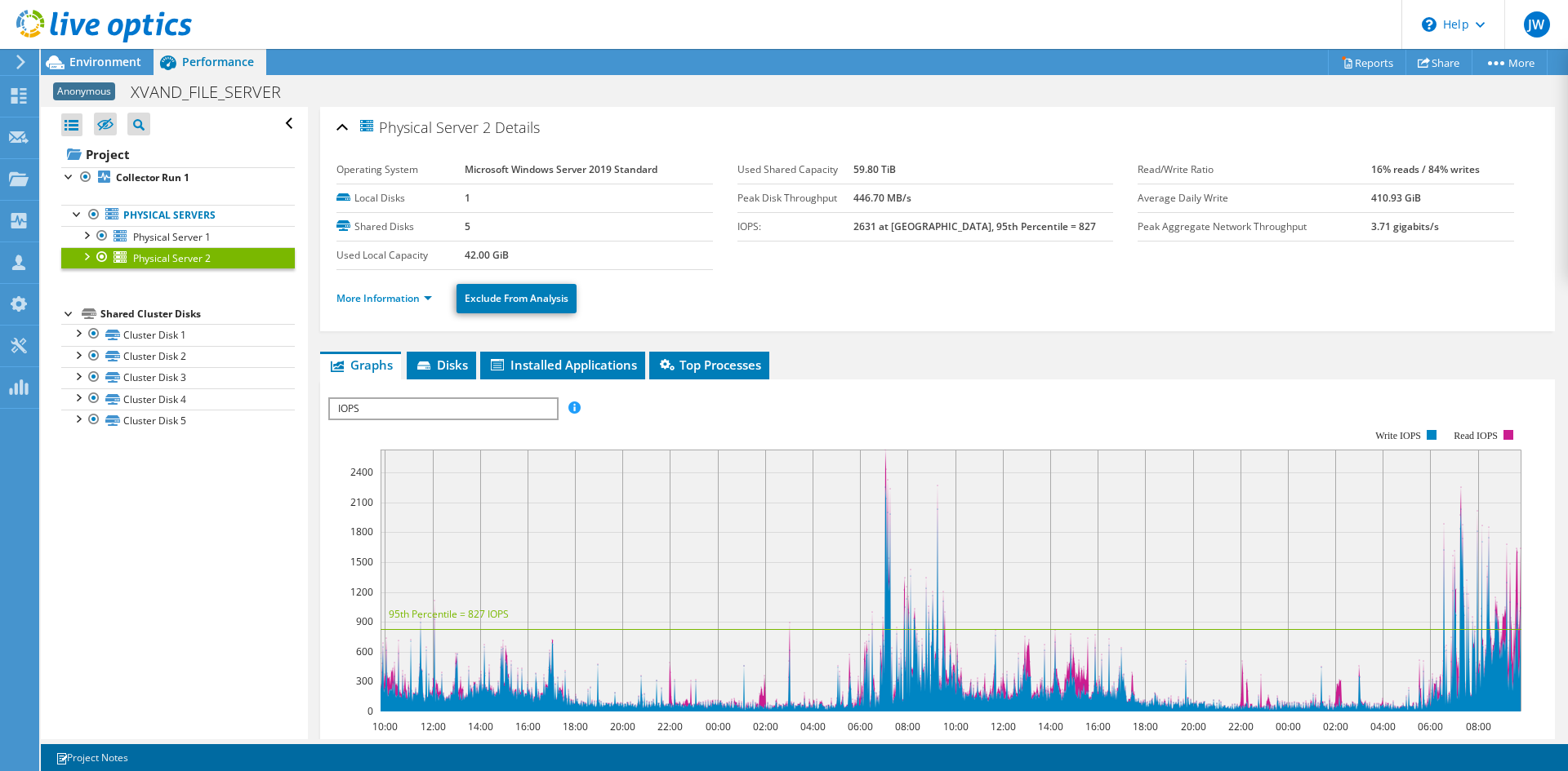
drag, startPoint x: 876, startPoint y: 380, endPoint x: 851, endPoint y: 380, distance: 25.0
click at [876, 380] on div "IOPS Disk Throughput IO Size Latency Queue Depth CPU Percentage Memory Page Fau…" at bounding box center [937, 668] width 1218 height 576
